Goal: Task Accomplishment & Management: Use online tool/utility

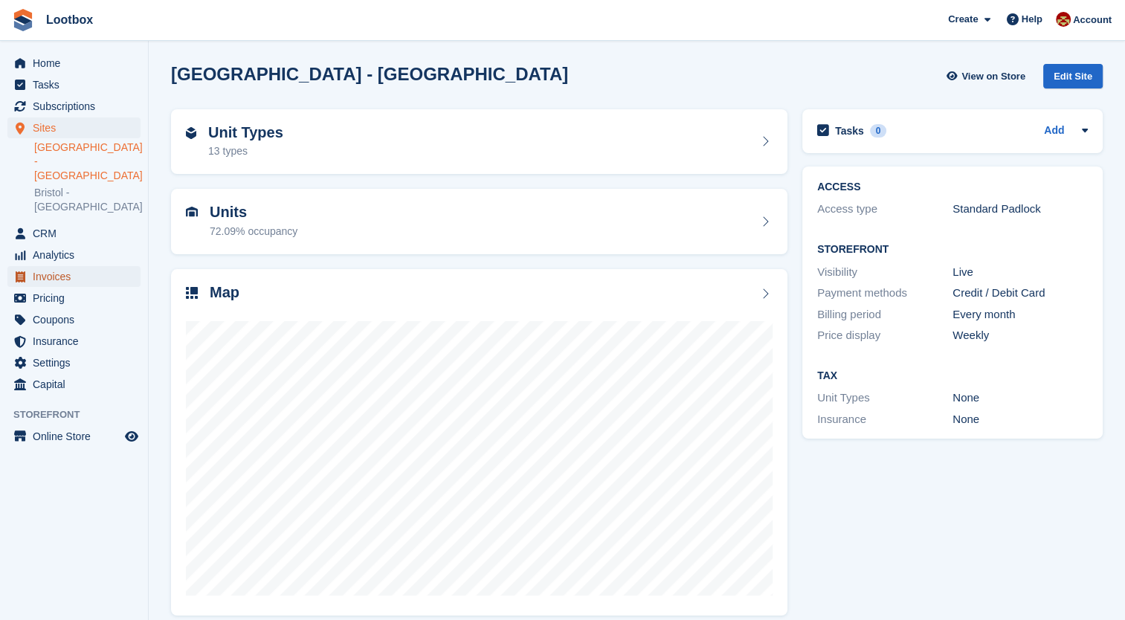
click at [51, 266] on span "Invoices" at bounding box center [77, 276] width 89 height 21
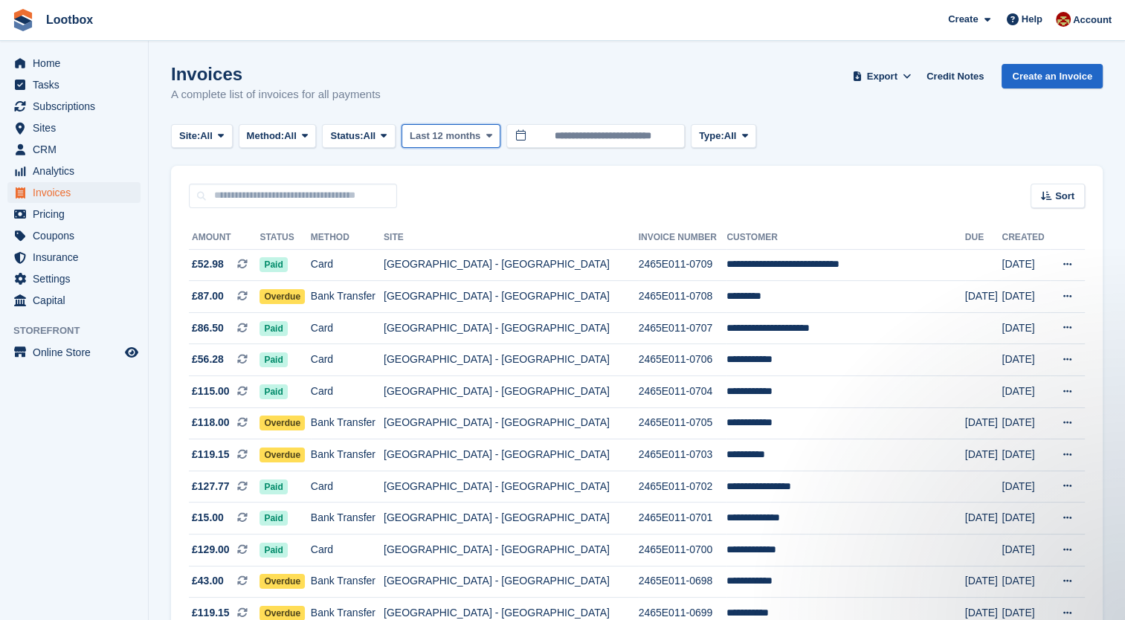
click at [473, 144] on button "Last 12 months" at bounding box center [451, 136] width 99 height 25
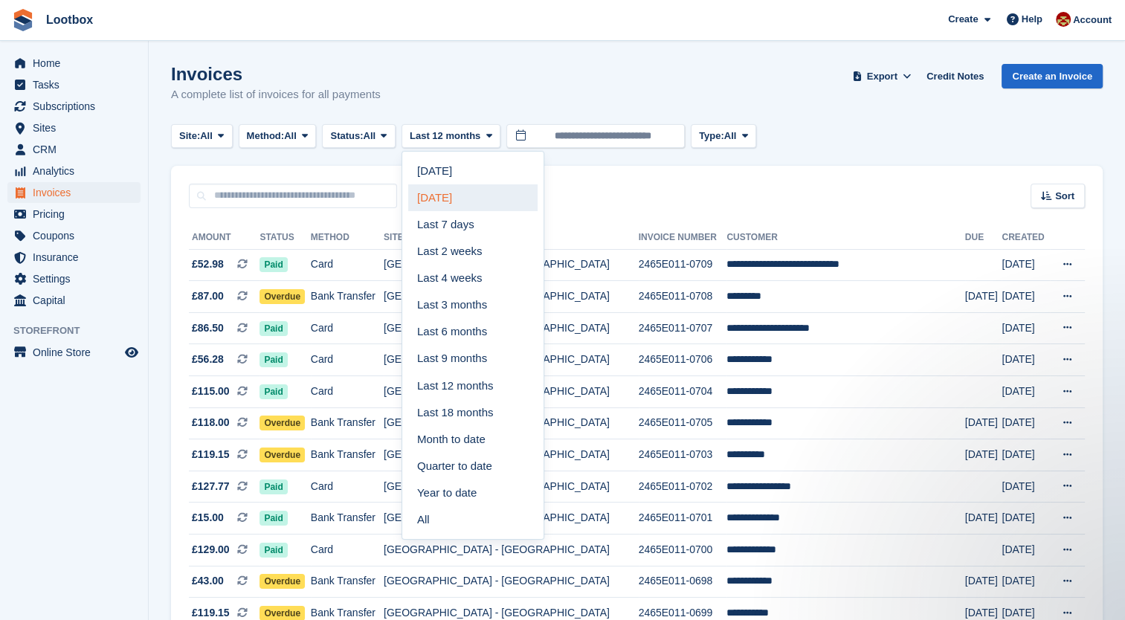
click at [463, 195] on link "[DATE]" at bounding box center [472, 197] width 129 height 27
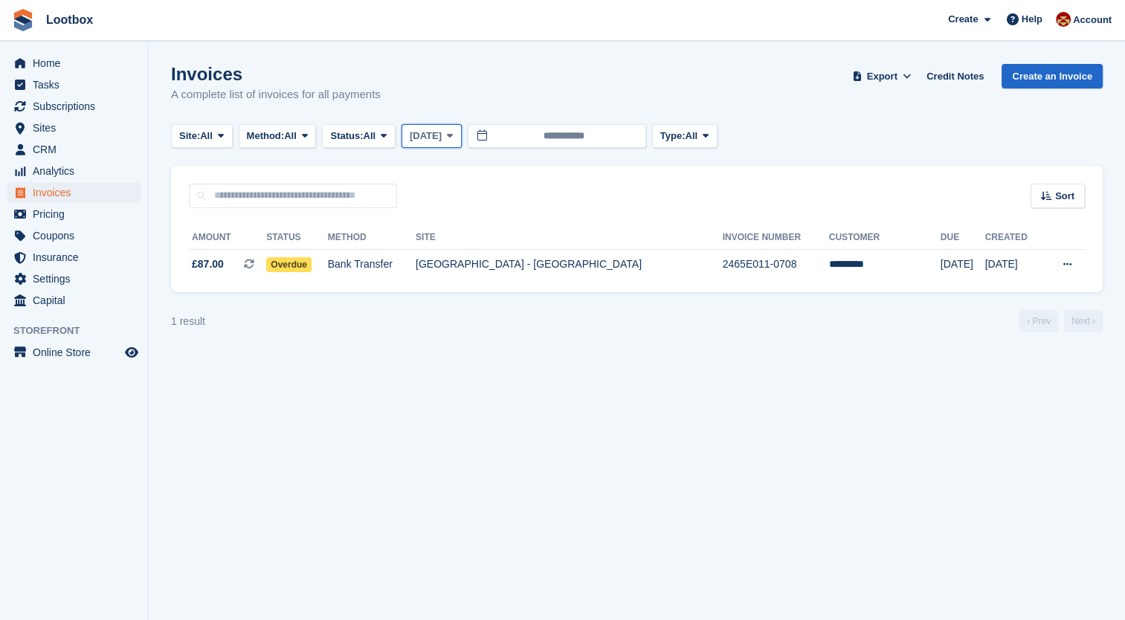
click at [462, 141] on button "[DATE]" at bounding box center [432, 136] width 60 height 25
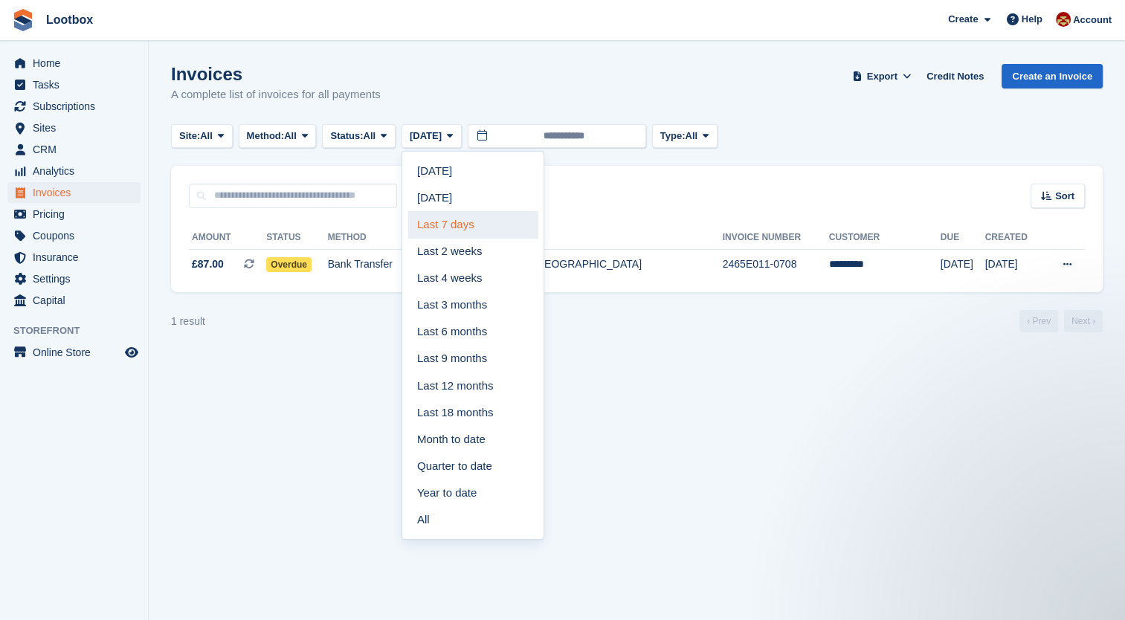
click at [457, 217] on link "Last 7 days" at bounding box center [472, 224] width 129 height 27
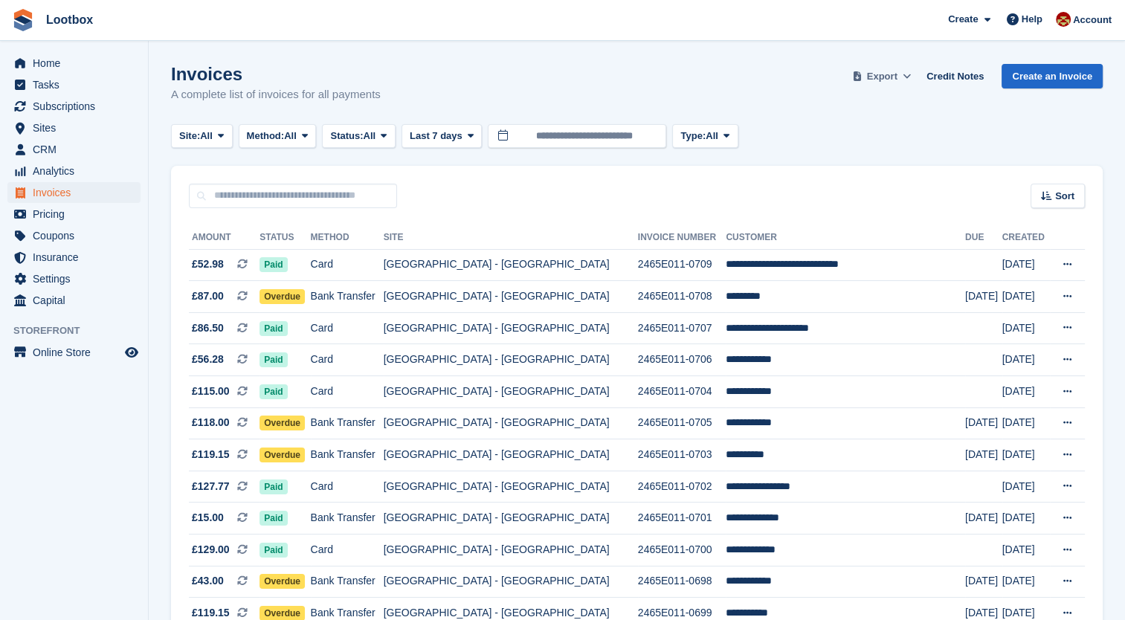
click at [911, 73] on icon at bounding box center [907, 76] width 8 height 10
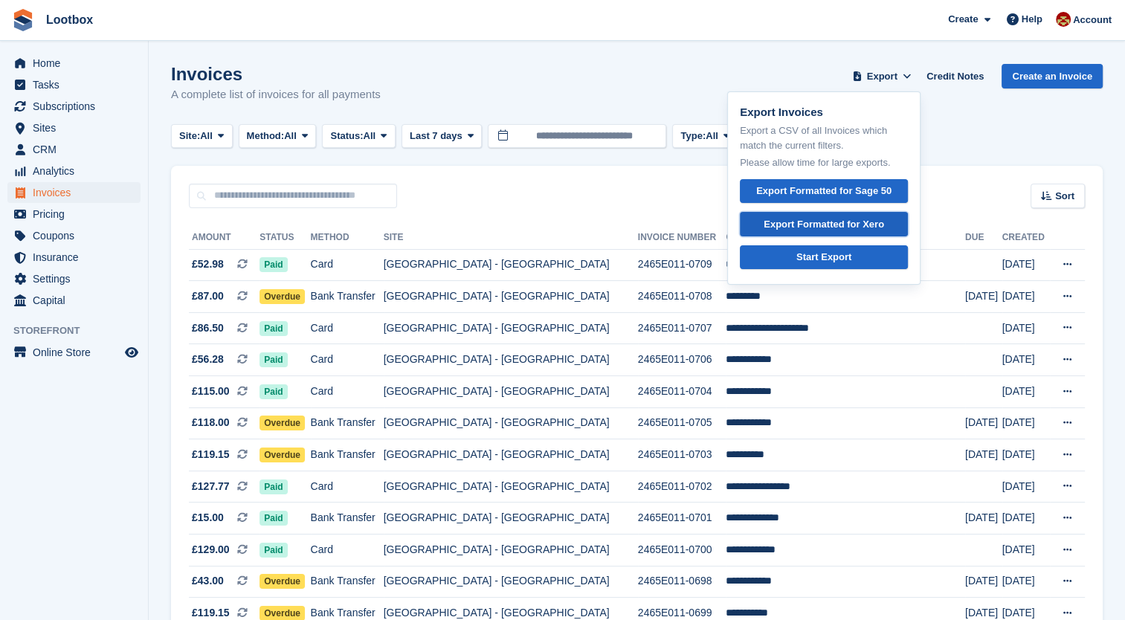
click at [847, 216] on link "Export Formatted for Xero" at bounding box center [824, 224] width 168 height 25
